Goal: Navigation & Orientation: Find specific page/section

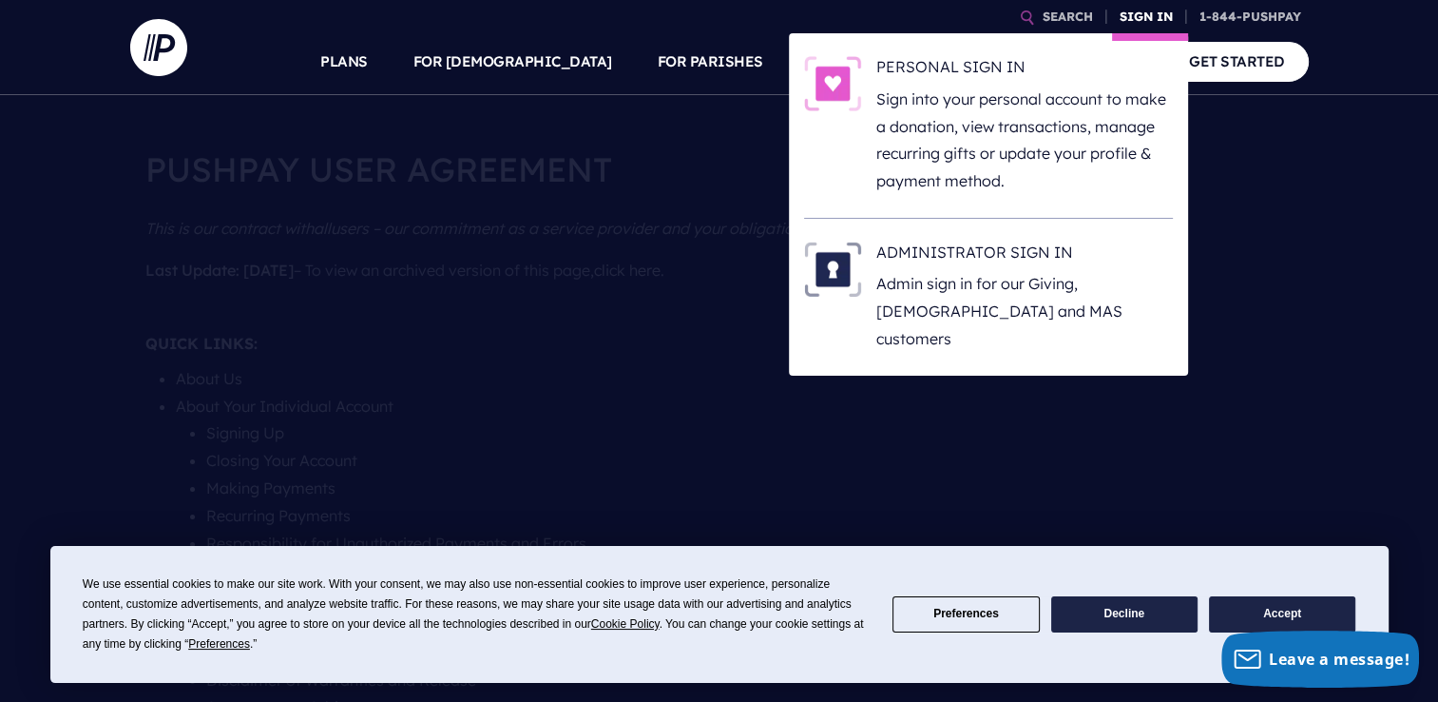
click at [1151, 17] on link "SIGN IN" at bounding box center [1146, 16] width 68 height 33
click at [1010, 269] on h6 "ADMINISTRATOR SIGN IN" at bounding box center [1024, 255] width 297 height 29
click at [1139, 18] on link "SIGN IN" at bounding box center [1146, 16] width 68 height 33
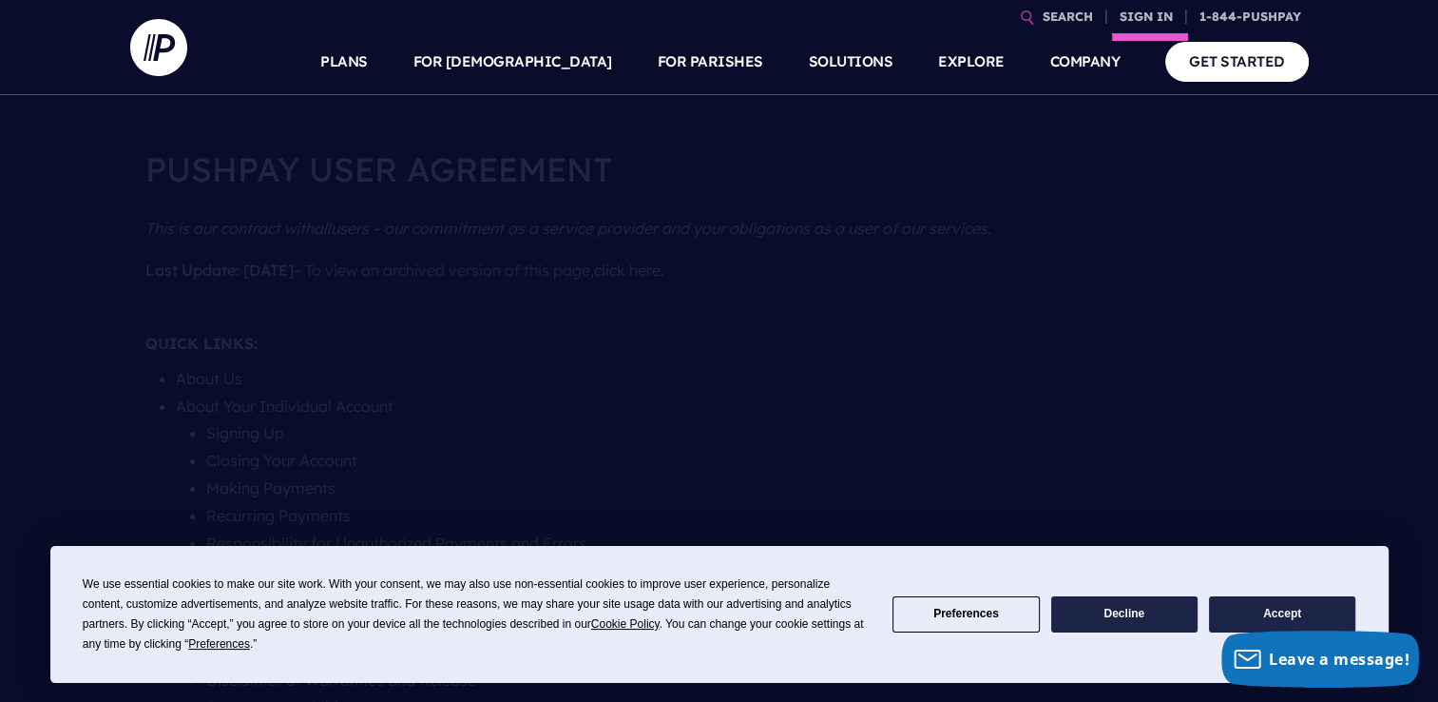
click at [1146, 33] on li "SIGN IN PERSONAL SIGN IN" at bounding box center [1150, 16] width 76 height 33
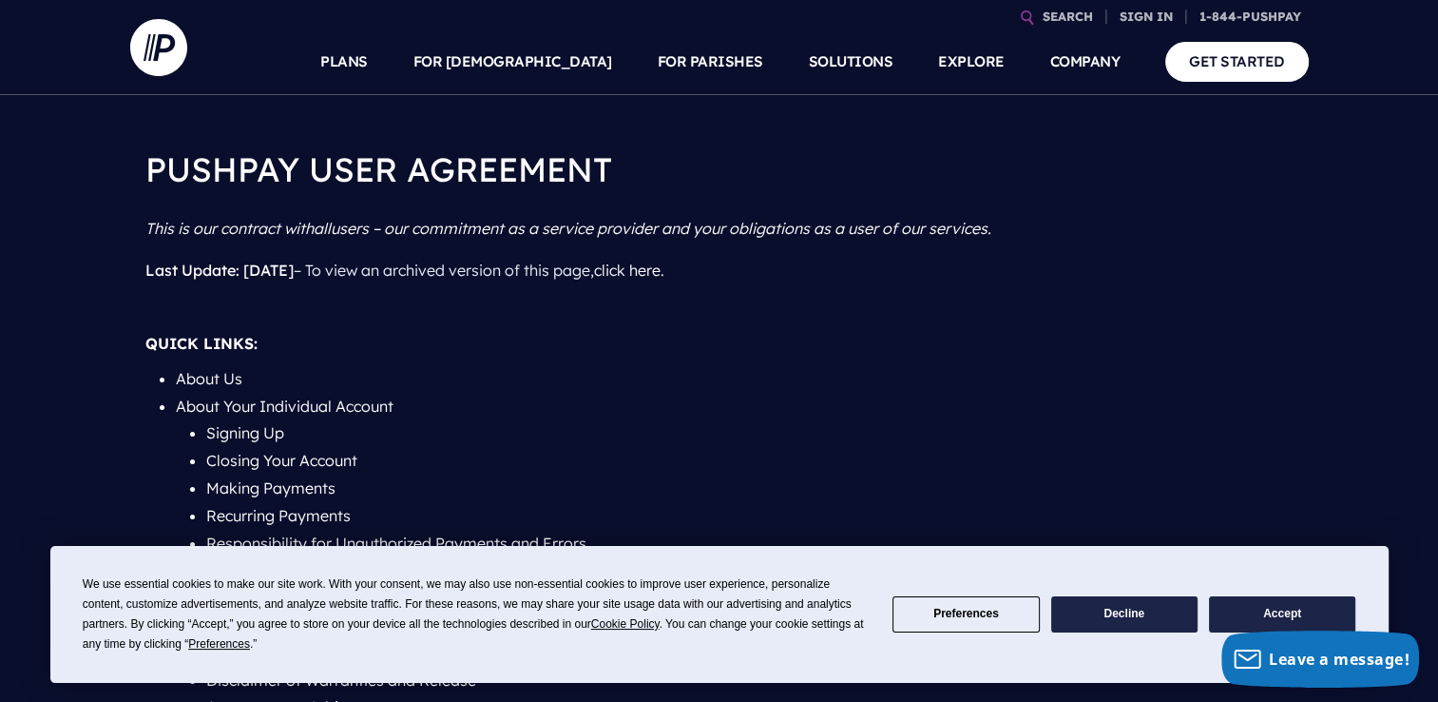
click at [1293, 606] on button "Accept" at bounding box center [1282, 614] width 146 height 37
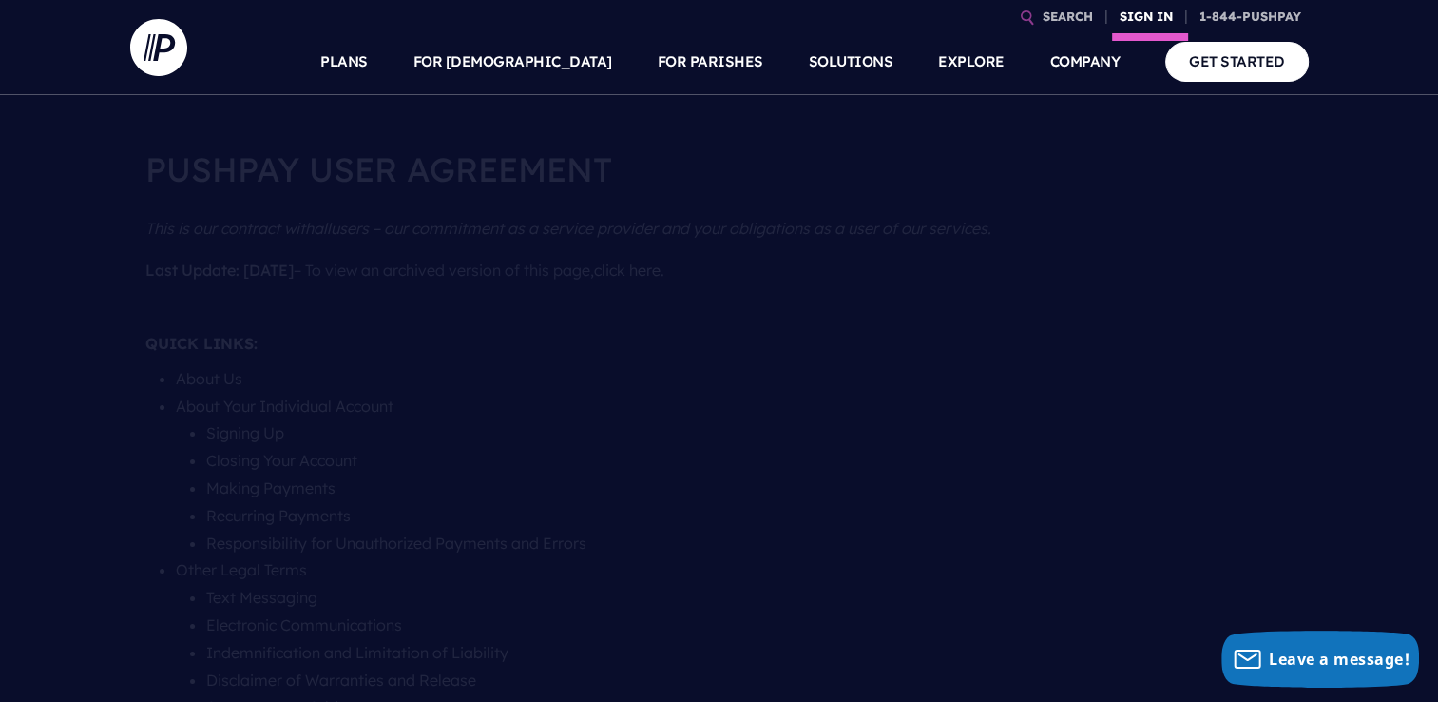
click at [1146, 15] on link "SIGN IN" at bounding box center [1146, 16] width 68 height 33
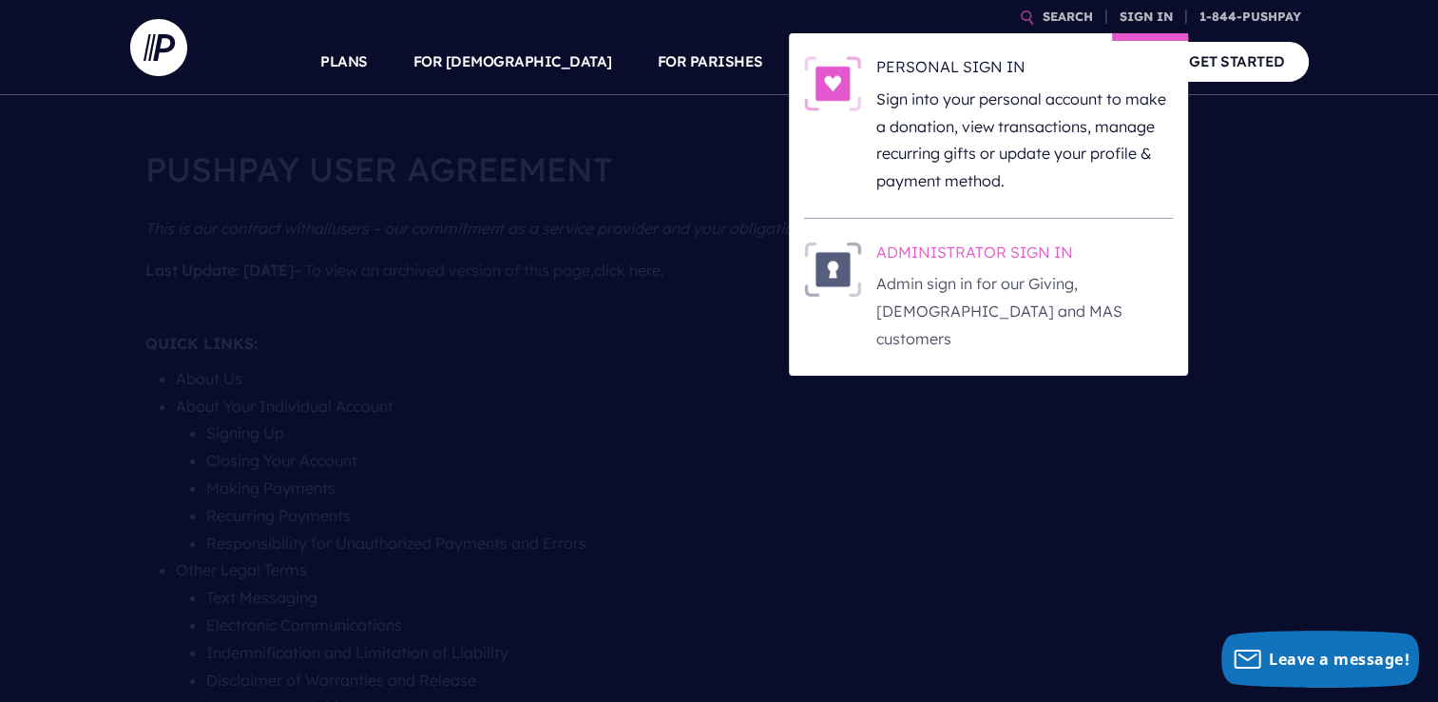
click at [983, 282] on p "Admin sign in for our Giving, [DEMOGRAPHIC_DATA] and MAS customers" at bounding box center [1024, 311] width 297 height 82
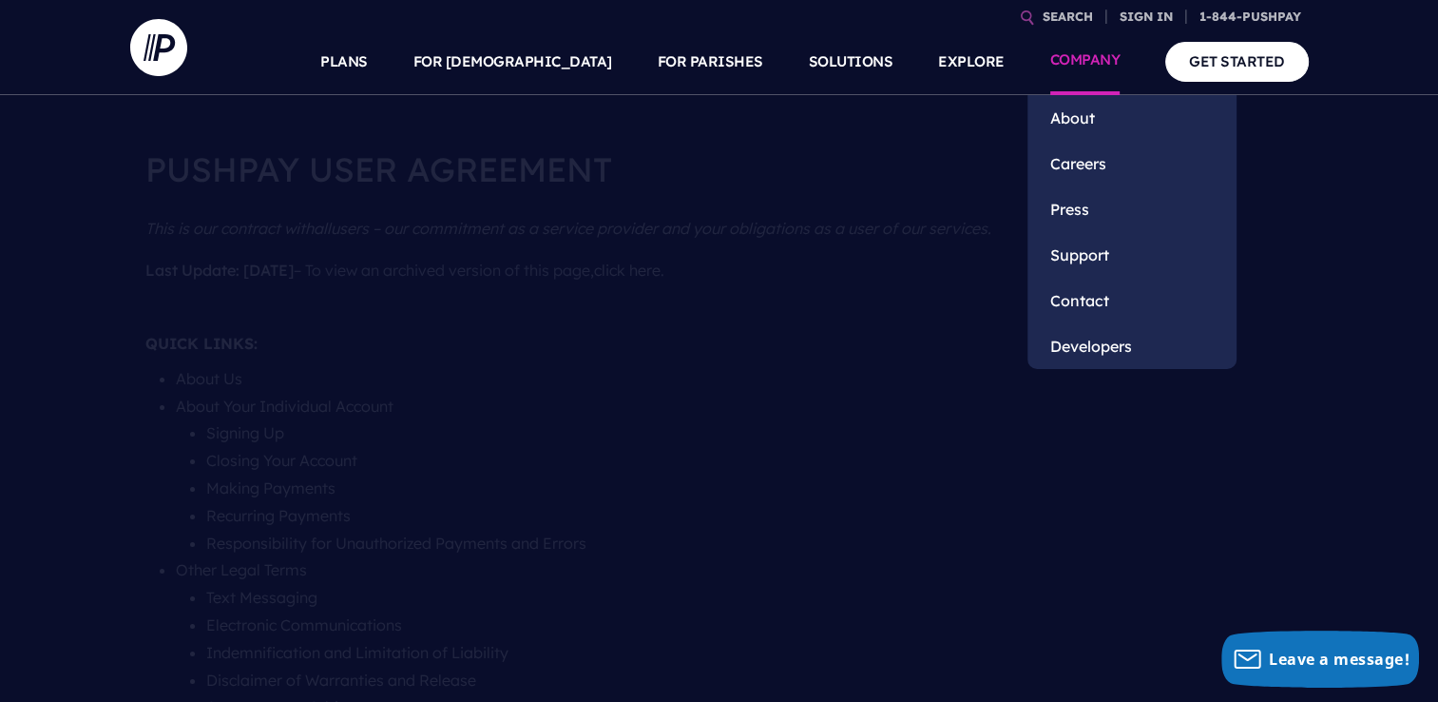
click at [1141, 29] on li "COMPANY About Careers Press" at bounding box center [1086, 62] width 116 height 67
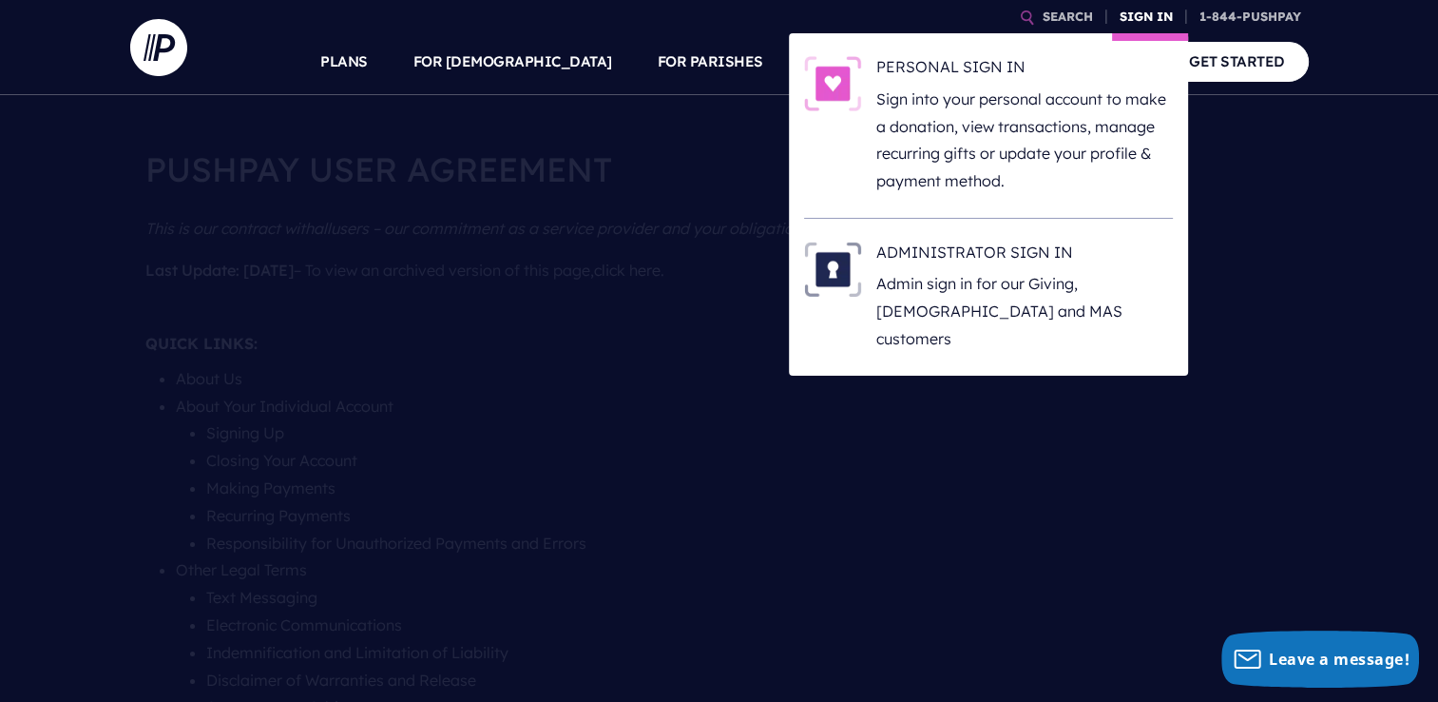
click at [1130, 18] on link "SIGN IN" at bounding box center [1146, 16] width 68 height 33
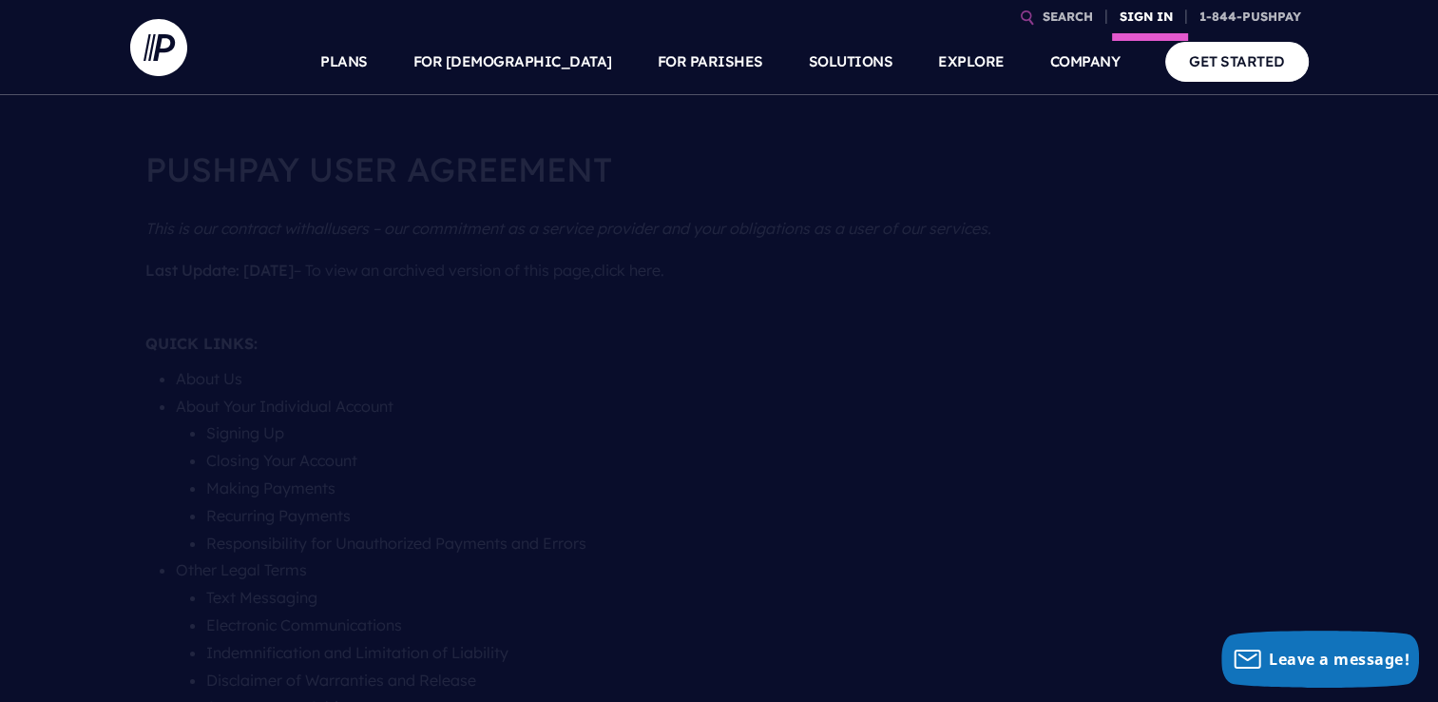
click at [1143, 23] on link "SIGN IN" at bounding box center [1146, 16] width 68 height 33
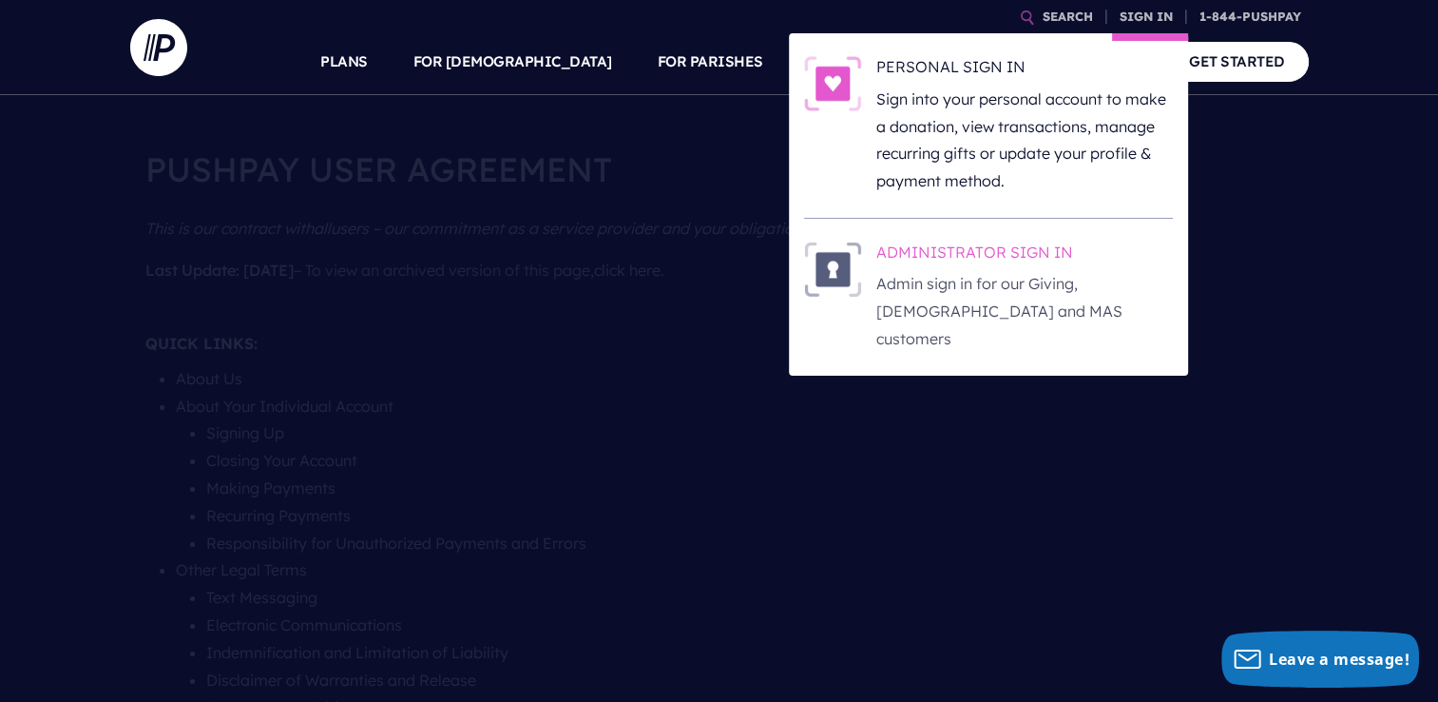
click at [1072, 274] on p "Admin sign in for our Giving, [DEMOGRAPHIC_DATA] and MAS customers" at bounding box center [1024, 311] width 297 height 82
